Goal: Check status: Check status

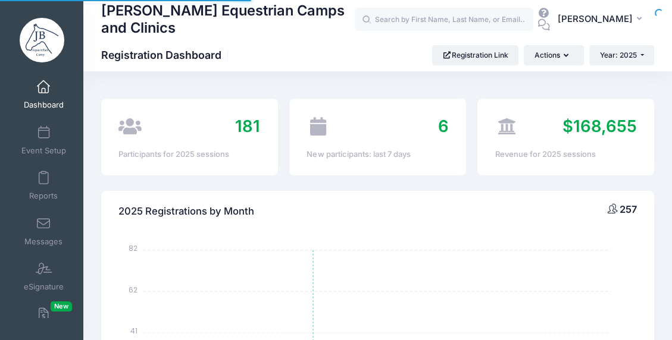
select select
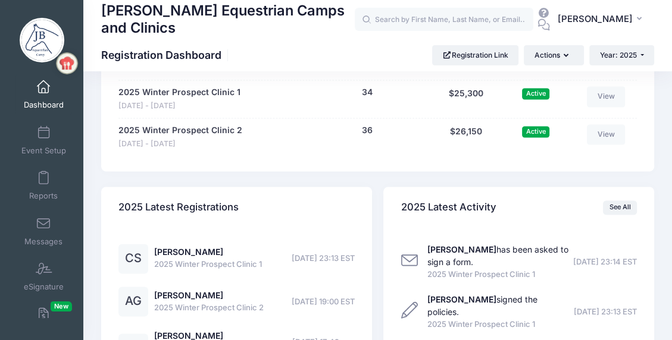
scroll to position [1190, 0]
click at [193, 247] on link "[PERSON_NAME]" at bounding box center [188, 251] width 69 height 10
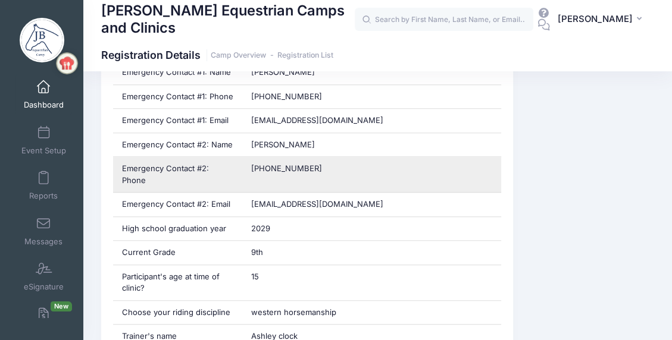
scroll to position [654, 0]
